Goal: Information Seeking & Learning: Learn about a topic

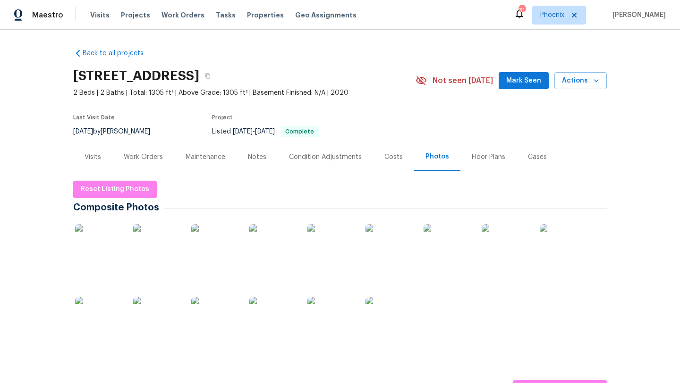
click at [99, 251] on img at bounding box center [98, 247] width 47 height 47
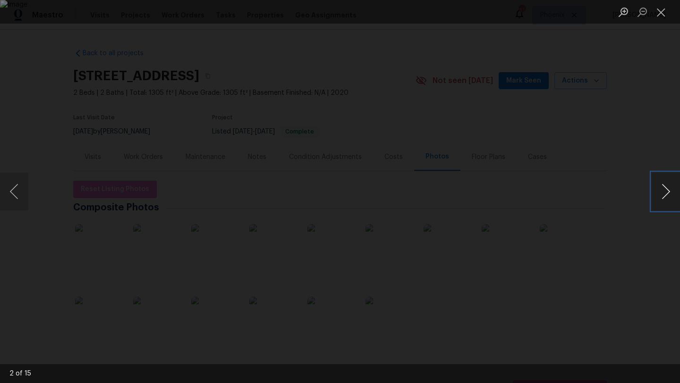
click at [666, 192] on button "Next image" at bounding box center [666, 192] width 28 height 38
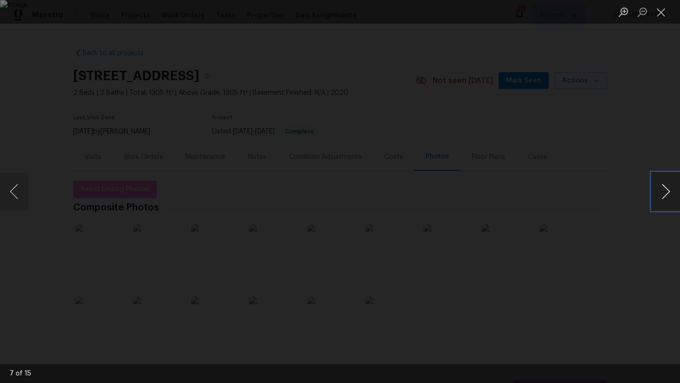
click at [666, 192] on button "Next image" at bounding box center [666, 192] width 28 height 38
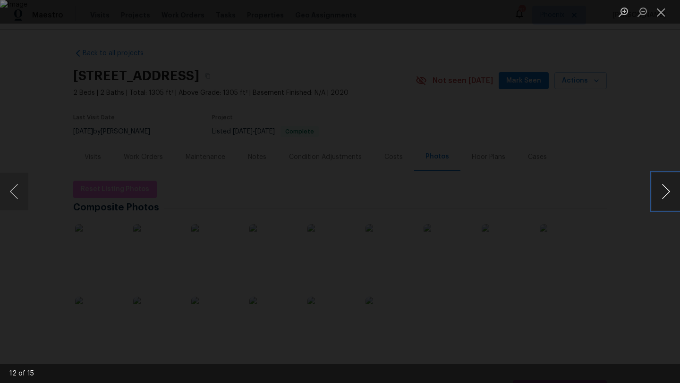
click at [666, 192] on button "Next image" at bounding box center [666, 192] width 28 height 38
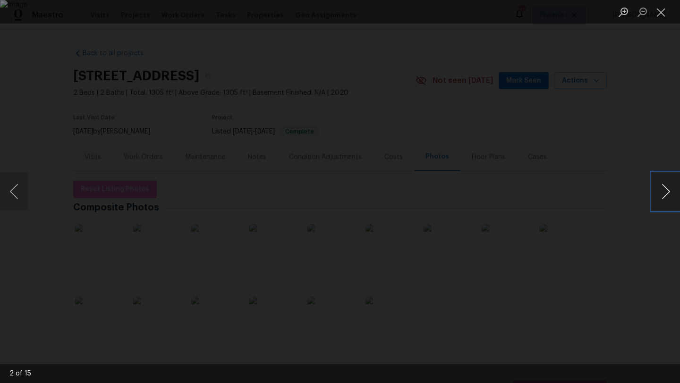
click at [666, 192] on button "Next image" at bounding box center [666, 192] width 28 height 38
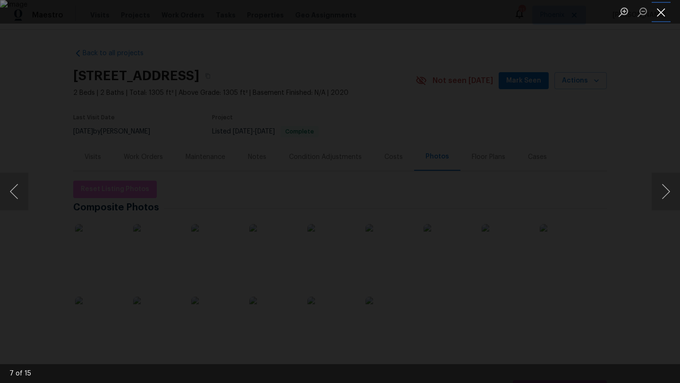
click at [666, 10] on button "Close lightbox" at bounding box center [661, 12] width 19 height 17
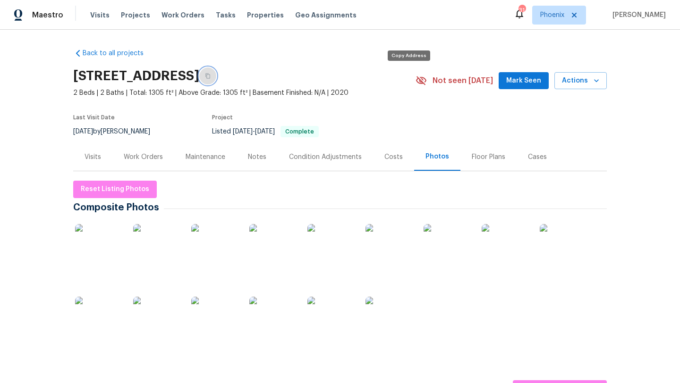
click at [211, 77] on icon "button" at bounding box center [208, 76] width 6 height 6
